Goal: Task Accomplishment & Management: Complete application form

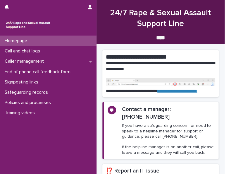
click at [182, 8] on h1 "24/7 Rape & Sexual Assault Support Line" at bounding box center [160, 19] width 116 height 22
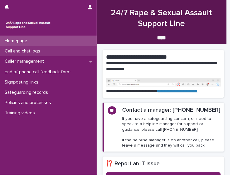
click at [35, 51] on p "Call and chat logs" at bounding box center [23, 51] width 42 height 6
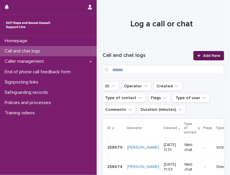
click at [198, 56] on div at bounding box center [200, 56] width 6 height 4
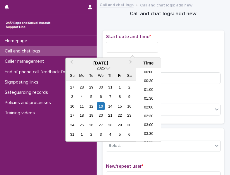
click at [130, 44] on input "text" at bounding box center [132, 47] width 52 height 11
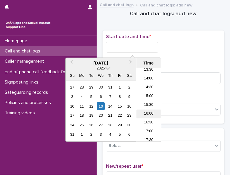
click at [143, 110] on li "16:00" at bounding box center [148, 113] width 25 height 9
type input "**********"
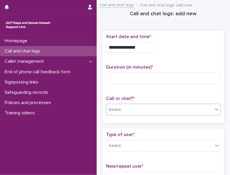
click at [116, 109] on div "Select..." at bounding box center [116, 109] width 15 height 6
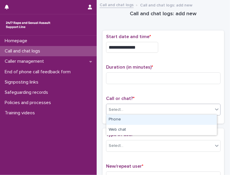
click at [116, 120] on div "Phone" at bounding box center [161, 119] width 110 height 10
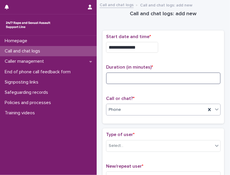
click at [114, 75] on input at bounding box center [163, 78] width 114 height 12
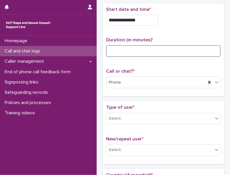
scroll to position [32, 0]
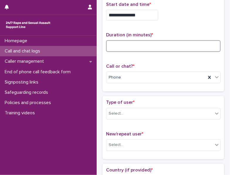
click at [123, 47] on input at bounding box center [163, 46] width 114 height 12
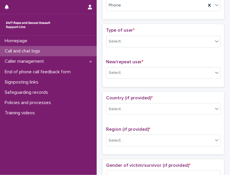
scroll to position [106, 0]
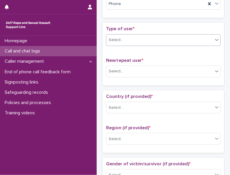
type input "*"
click at [215, 39] on icon at bounding box center [217, 40] width 4 height 2
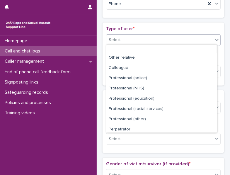
scroll to position [66, 0]
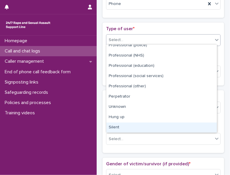
click at [202, 126] on div "Silent" at bounding box center [161, 127] width 110 height 10
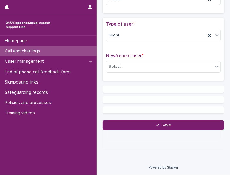
click at [202, 126] on button "Save" at bounding box center [162, 124] width 121 height 9
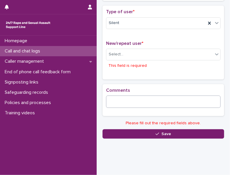
scroll to position [124, 0]
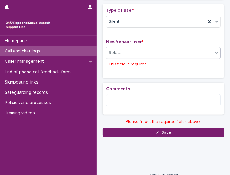
click at [215, 52] on icon at bounding box center [217, 53] width 4 height 2
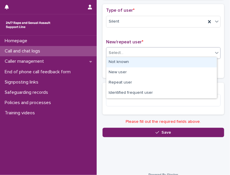
click at [206, 61] on div "Not known" at bounding box center [161, 62] width 110 height 10
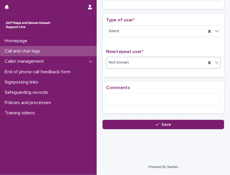
scroll to position [111, 0]
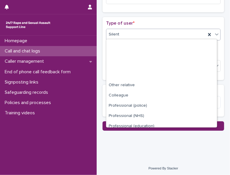
click at [214, 31] on icon at bounding box center [217, 34] width 6 height 6
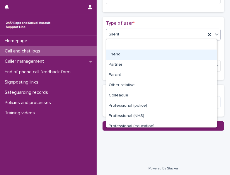
scroll to position [66, 0]
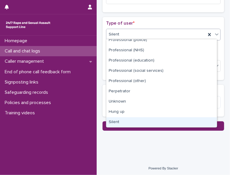
click at [212, 117] on div "Silent" at bounding box center [161, 122] width 110 height 10
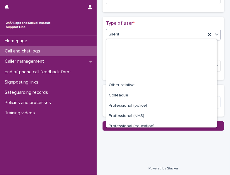
click at [214, 34] on icon at bounding box center [217, 34] width 6 height 6
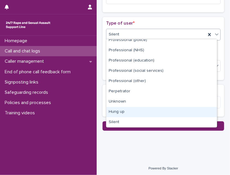
click at [200, 111] on div "Hung up" at bounding box center [161, 112] width 110 height 10
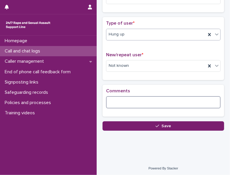
click at [142, 99] on textarea at bounding box center [163, 102] width 114 height 12
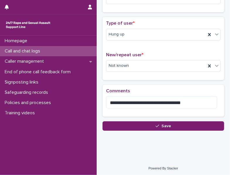
drag, startPoint x: 181, startPoint y: 102, endPoint x: 179, endPoint y: 133, distance: 31.6
click at [179, 133] on div "**********" at bounding box center [162, 18] width 127 height 253
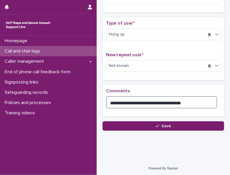
click at [186, 101] on textarea "**********" at bounding box center [161, 102] width 111 height 12
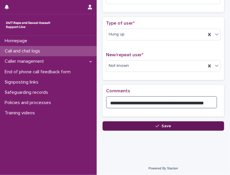
type textarea "**********"
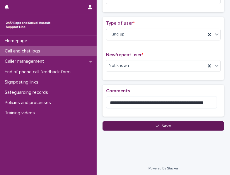
click at [180, 128] on button "Save" at bounding box center [162, 125] width 121 height 9
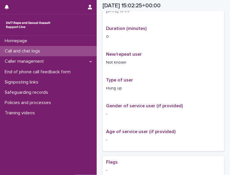
scroll to position [117, 0]
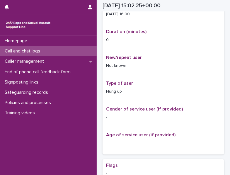
click at [34, 52] on p "Call and chat logs" at bounding box center [23, 51] width 42 height 6
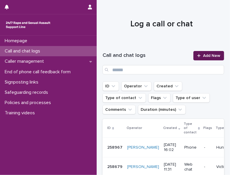
click at [203, 57] on span "Add New" at bounding box center [211, 56] width 17 height 4
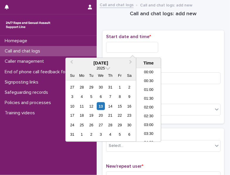
click at [122, 47] on input "text" at bounding box center [132, 47] width 52 height 11
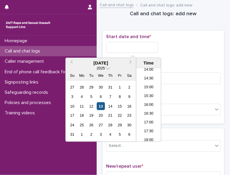
click at [103, 107] on div "13" at bounding box center [101, 106] width 8 height 8
click at [140, 106] on li "16:00" at bounding box center [148, 105] width 25 height 9
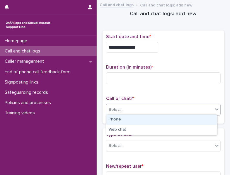
click at [138, 108] on div "Select..." at bounding box center [159, 110] width 106 height 10
click at [131, 121] on div "Phone" at bounding box center [161, 119] width 110 height 10
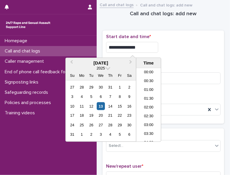
click at [141, 46] on input "**********" at bounding box center [132, 47] width 52 height 11
type input "**********"
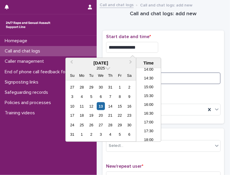
click at [182, 73] on input at bounding box center [163, 78] width 114 height 12
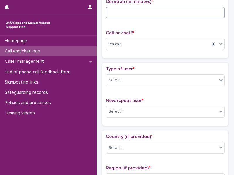
scroll to position [75, 0]
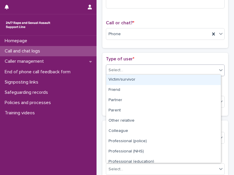
click at [218, 69] on icon at bounding box center [221, 70] width 6 height 6
click at [211, 79] on div "Victim/survivor" at bounding box center [163, 80] width 115 height 10
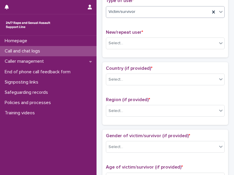
scroll to position [134, 0]
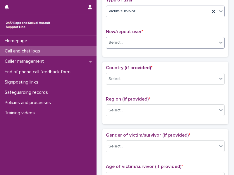
click at [218, 43] on icon at bounding box center [221, 42] width 6 height 6
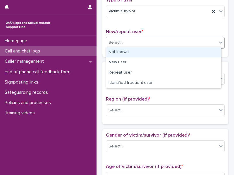
click at [213, 51] on div "Not known" at bounding box center [163, 52] width 115 height 10
click at [218, 43] on icon at bounding box center [221, 42] width 6 height 6
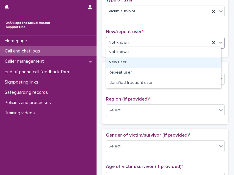
click at [207, 59] on div "New user" at bounding box center [163, 62] width 115 height 10
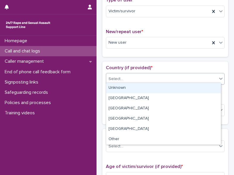
click at [200, 75] on div "Select..." at bounding box center [161, 79] width 111 height 10
click at [197, 87] on div "Unknown" at bounding box center [163, 88] width 115 height 10
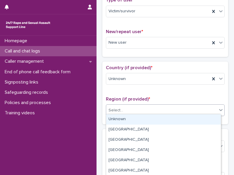
click at [190, 106] on div "Select..." at bounding box center [161, 110] width 111 height 10
click at [186, 118] on div "Unknown" at bounding box center [163, 119] width 115 height 10
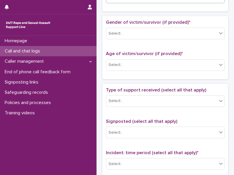
scroll to position [257, 0]
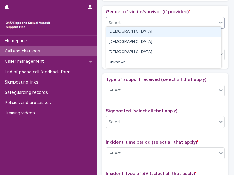
click at [218, 23] on icon at bounding box center [221, 23] width 6 height 6
click at [213, 31] on div "[DEMOGRAPHIC_DATA]" at bounding box center [163, 32] width 115 height 10
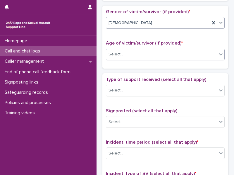
click at [219, 53] on icon at bounding box center [221, 54] width 4 height 2
click at [217, 57] on div at bounding box center [220, 54] width 7 height 11
click at [218, 53] on icon at bounding box center [221, 54] width 6 height 6
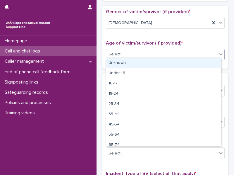
click at [209, 62] on div "Unknown" at bounding box center [163, 63] width 115 height 10
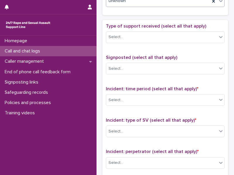
scroll to position [317, 0]
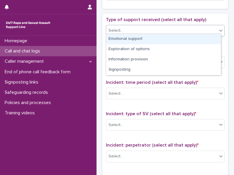
click at [219, 30] on icon at bounding box center [221, 31] width 4 height 2
click at [214, 35] on div "Emotional support" at bounding box center [163, 39] width 115 height 10
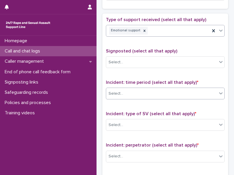
click at [201, 89] on div "Select..." at bounding box center [161, 94] width 111 height 10
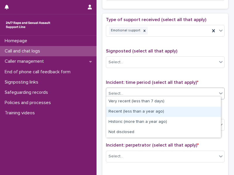
click at [196, 111] on div "Recent (less than a year ago)" at bounding box center [163, 111] width 115 height 10
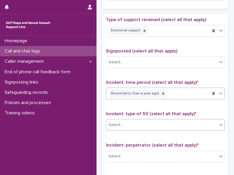
click at [193, 121] on div "Select..." at bounding box center [161, 125] width 111 height 10
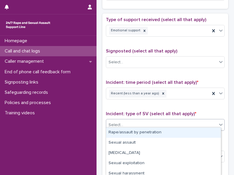
click at [190, 131] on div "Rape/assault by penetration" at bounding box center [163, 132] width 115 height 10
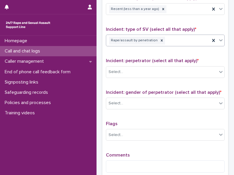
scroll to position [403, 0]
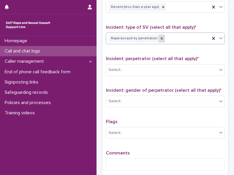
click at [161, 37] on icon at bounding box center [162, 38] width 2 height 2
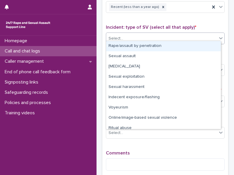
click at [158, 36] on div "Select..." at bounding box center [161, 39] width 111 height 10
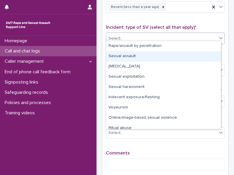
click at [155, 60] on div "Sexual assault" at bounding box center [163, 56] width 115 height 10
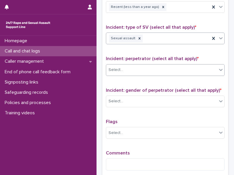
click at [154, 65] on div "Select..." at bounding box center [161, 70] width 111 height 10
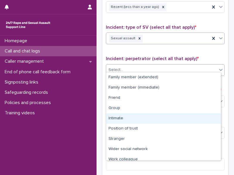
click at [154, 115] on div "Intimate" at bounding box center [163, 118] width 115 height 10
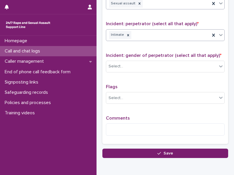
scroll to position [445, 0]
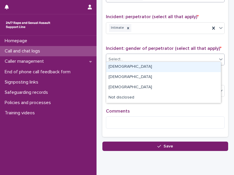
click at [218, 56] on icon at bounding box center [221, 59] width 6 height 6
click at [212, 66] on div "[DEMOGRAPHIC_DATA]" at bounding box center [163, 67] width 115 height 10
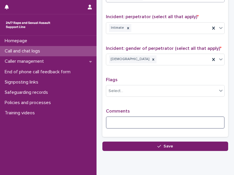
click at [144, 116] on textarea at bounding box center [165, 122] width 119 height 12
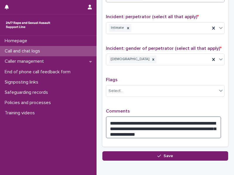
type textarea "**********"
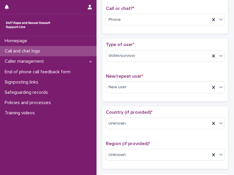
scroll to position [0, 0]
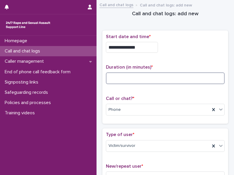
click at [111, 74] on input at bounding box center [165, 78] width 119 height 12
click at [151, 78] on input at bounding box center [165, 78] width 119 height 12
type input "**"
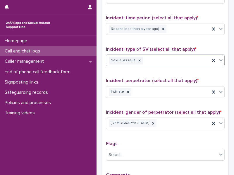
scroll to position [473, 0]
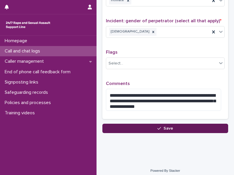
click at [169, 126] on span "Save" at bounding box center [169, 128] width 10 height 4
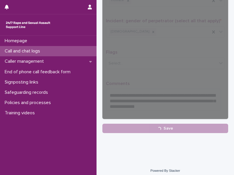
click at [12, 49] on p "Call and chat logs" at bounding box center [23, 51] width 42 height 6
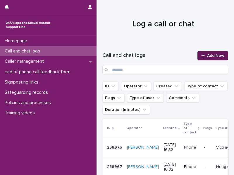
click at [203, 59] on link "Add New" at bounding box center [212, 55] width 31 height 9
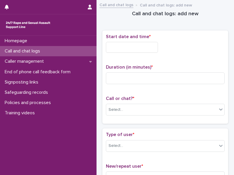
click at [133, 47] on input "text" at bounding box center [132, 47] width 52 height 11
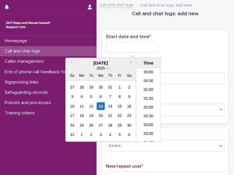
scroll to position [257, 0]
